Goal: Information Seeking & Learning: Check status

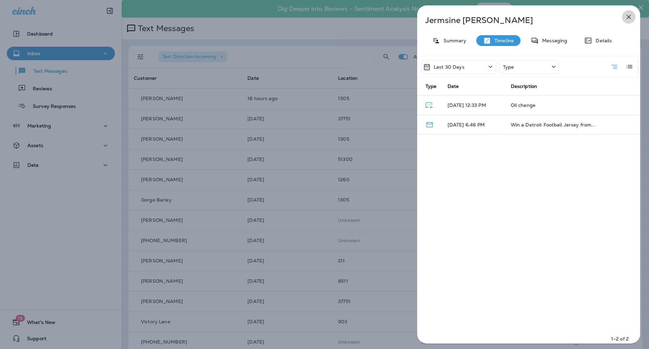
click at [630, 17] on icon "button" at bounding box center [628, 17] width 8 height 8
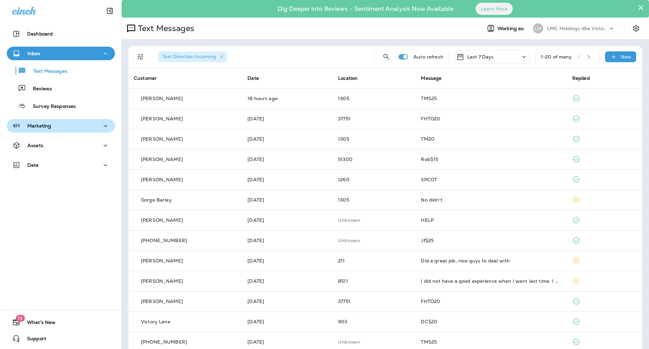
click at [57, 122] on div "Marketing" at bounding box center [60, 126] width 97 height 8
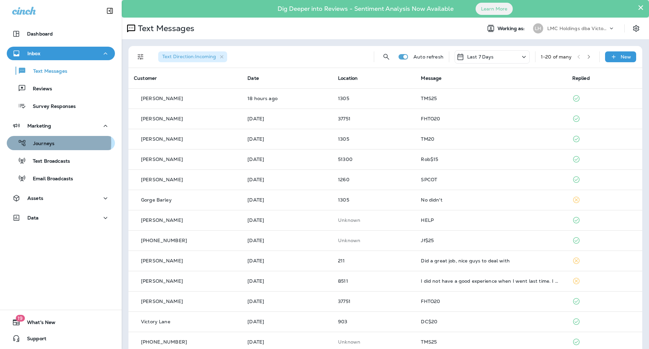
click at [48, 143] on p "Journeys" at bounding box center [40, 144] width 28 height 6
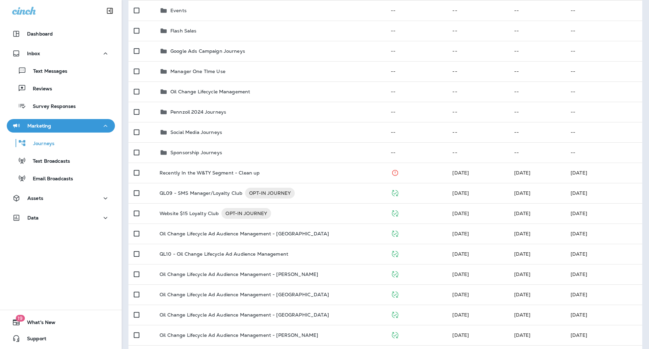
scroll to position [193, 0]
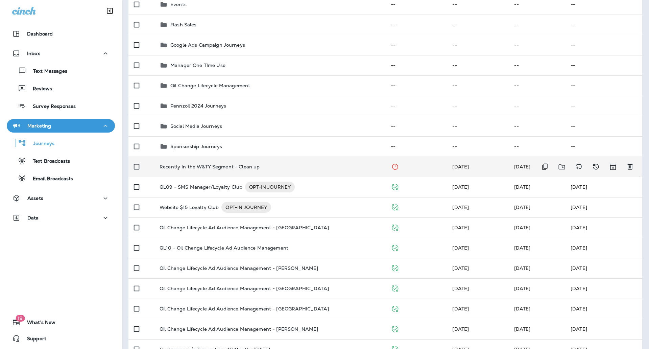
click at [271, 162] on td "Recently In the W&TY Segment - Clean up" at bounding box center [269, 166] width 231 height 20
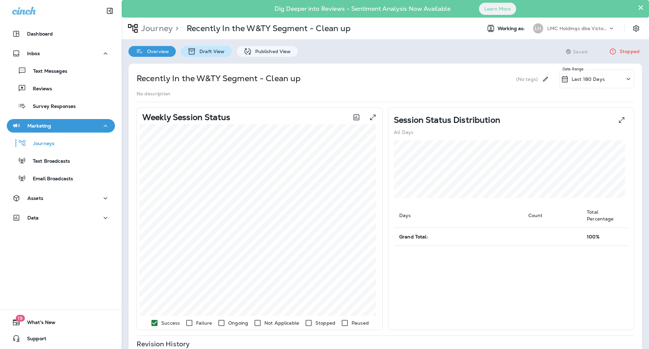
click at [215, 53] on p "Draft View" at bounding box center [210, 51] width 28 height 5
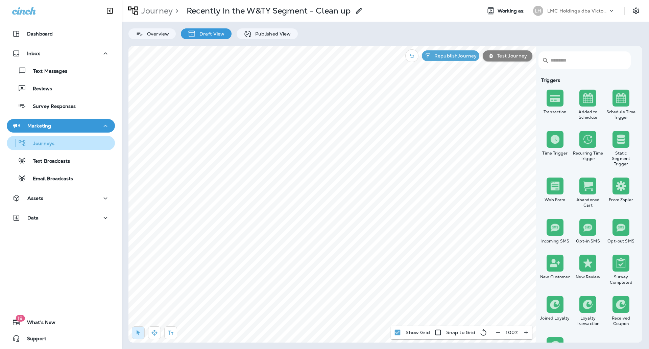
click at [50, 143] on p "Journeys" at bounding box center [40, 144] width 28 height 6
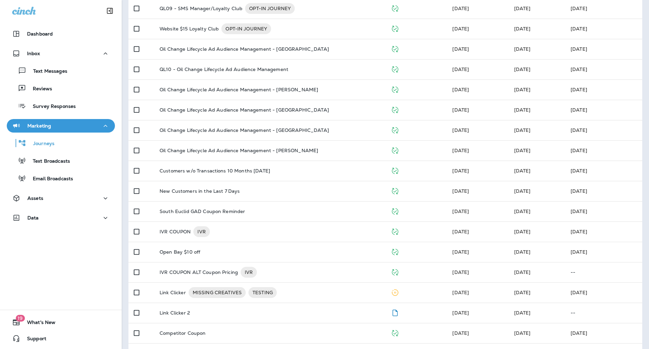
scroll to position [372, 0]
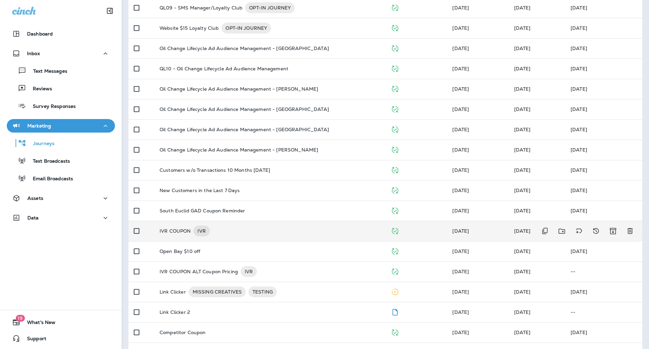
click at [254, 227] on div "IVR COUPON IVR" at bounding box center [269, 230] width 220 height 11
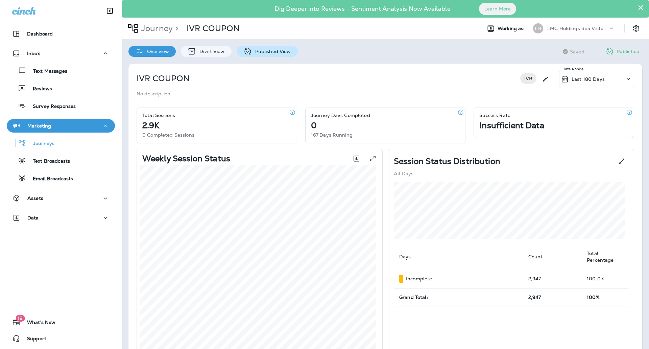
click at [254, 49] on p "Published View" at bounding box center [271, 51] width 39 height 5
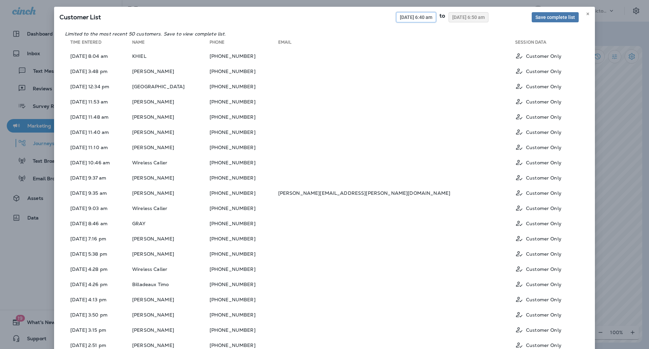
click at [407, 17] on span "09/29/2025 6:40 am" at bounding box center [416, 17] width 32 height 5
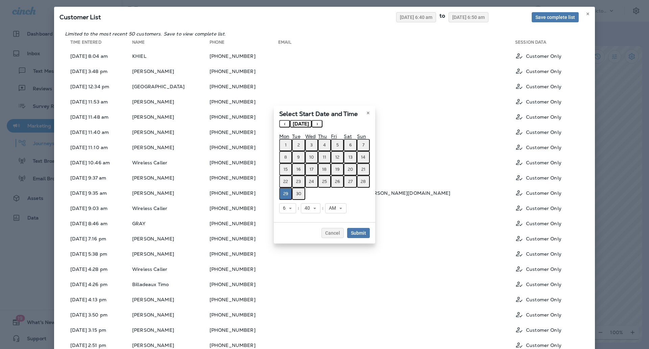
click at [322, 121] on button "›" at bounding box center [316, 123] width 11 height 7
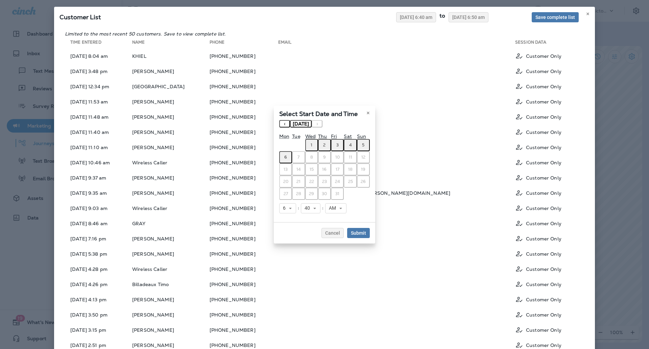
click at [285, 120] on button "‹" at bounding box center [284, 123] width 11 height 7
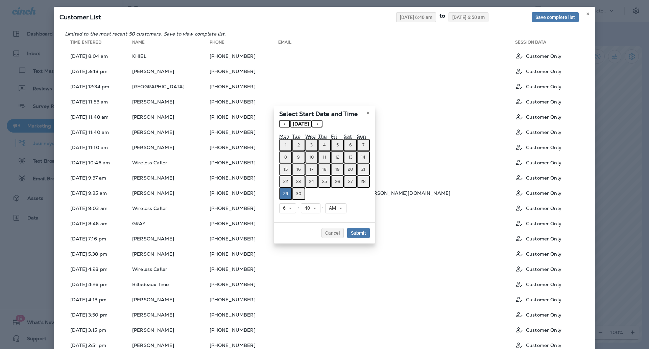
click at [288, 193] on button "29" at bounding box center [285, 193] width 13 height 12
click at [322, 124] on button "›" at bounding box center [316, 123] width 11 height 7
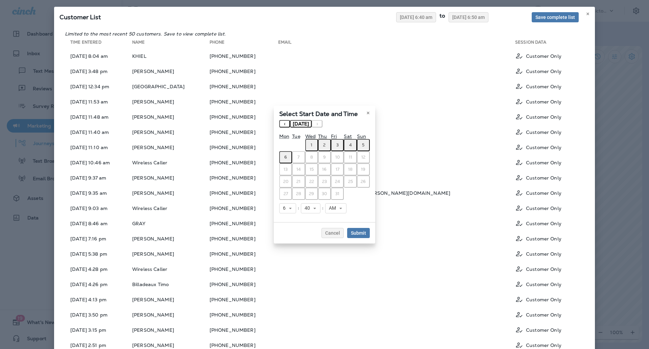
click at [364, 143] on abbr "5" at bounding box center [363, 144] width 2 height 5
click at [355, 228] on button "Submit" at bounding box center [358, 233] width 23 height 10
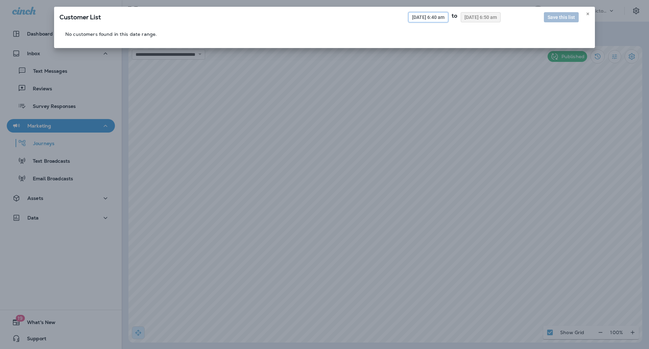
click at [412, 15] on span "10/05/2025 6:40 am" at bounding box center [428, 17] width 32 height 5
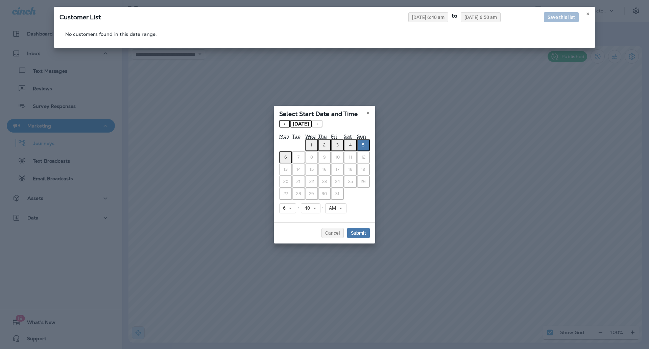
click at [287, 125] on button "‹" at bounding box center [284, 123] width 11 height 7
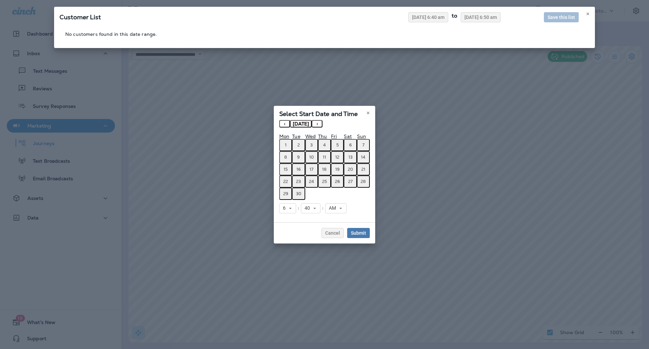
click at [286, 192] on abbr "29" at bounding box center [285, 193] width 5 height 5
click at [354, 228] on button "Submit" at bounding box center [358, 233] width 23 height 10
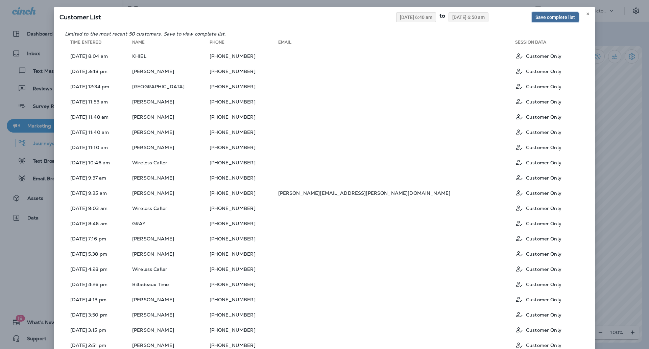
click at [539, 20] on span "Save complete list" at bounding box center [555, 17] width 40 height 5
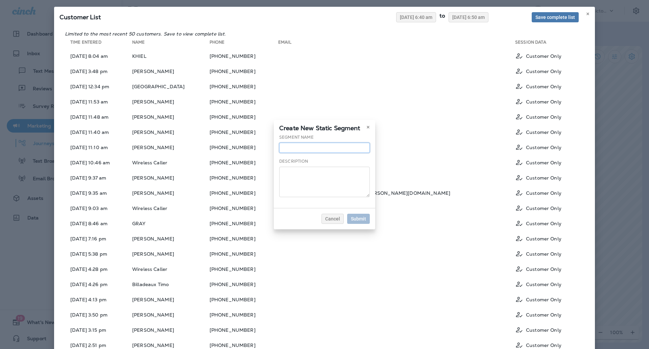
click at [330, 145] on input "text" at bounding box center [324, 148] width 91 height 10
type input "**********"
click at [352, 219] on span "Submit" at bounding box center [358, 218] width 15 height 5
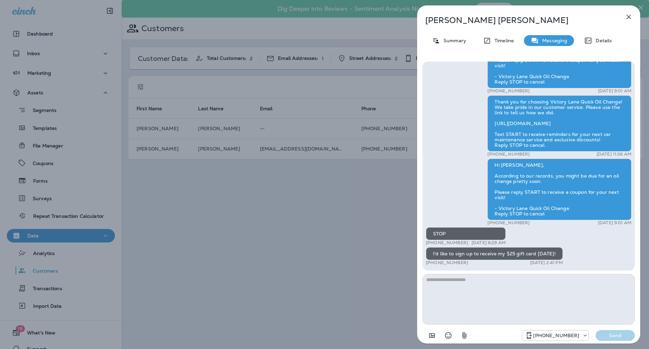
click at [75, 135] on div "Scott Patton Summary Timeline Messaging Details Scott, you have recently reques…" at bounding box center [324, 174] width 649 height 349
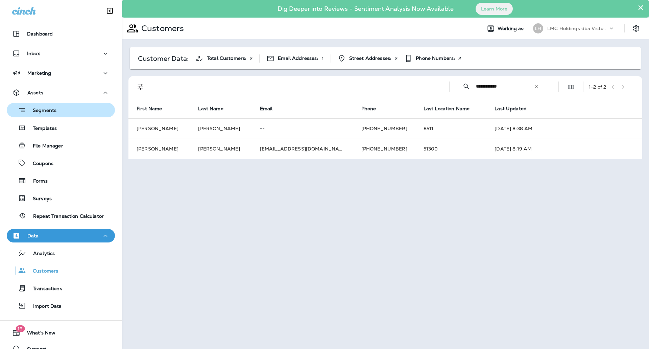
click at [55, 110] on p "Segments" at bounding box center [41, 110] width 30 height 7
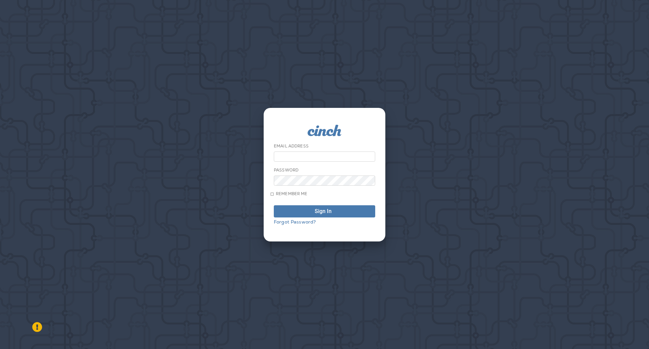
type input "**********"
click at [285, 217] on button "Sign In" at bounding box center [324, 211] width 101 height 12
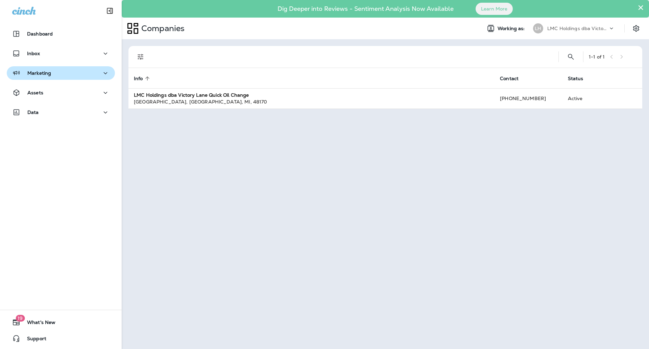
click at [68, 77] on div "Marketing" at bounding box center [60, 73] width 97 height 8
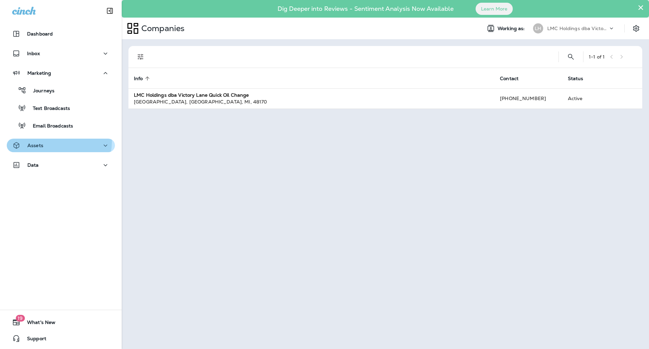
click at [56, 142] on div "Assets" at bounding box center [60, 145] width 97 height 8
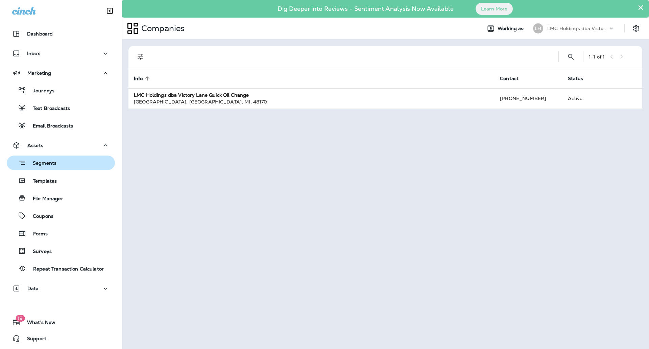
click at [53, 165] on p "Segments" at bounding box center [41, 163] width 30 height 7
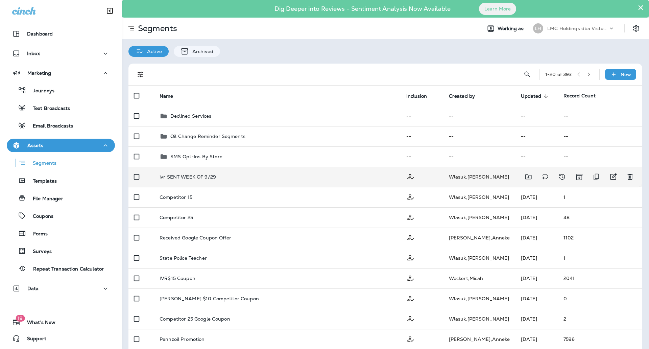
click at [246, 184] on td "ivr SENT WEEK OF 9/29" at bounding box center [277, 177] width 247 height 20
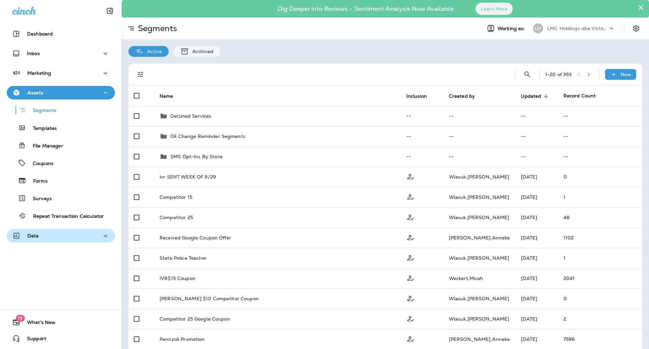
click at [39, 230] on button "Data" at bounding box center [61, 236] width 108 height 14
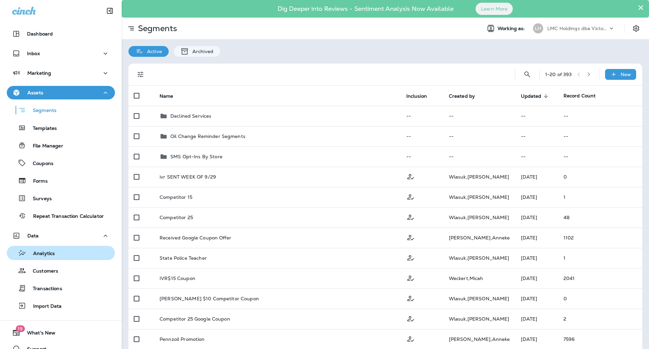
click at [53, 255] on p "Analytics" at bounding box center [40, 253] width 28 height 6
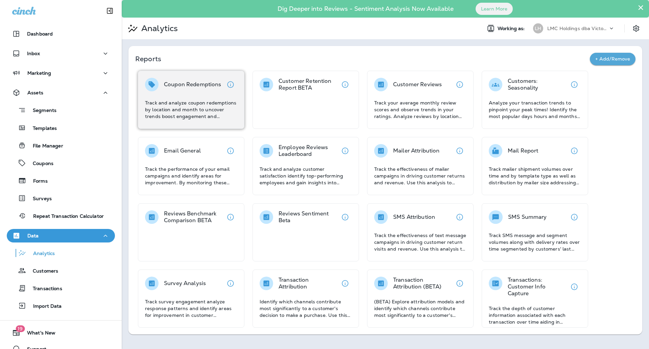
click at [197, 76] on div "Coupon Redemptions Track and analyze coupon redemptions by location and month t…" at bounding box center [191, 100] width 106 height 58
